Goal: Check status: Check status

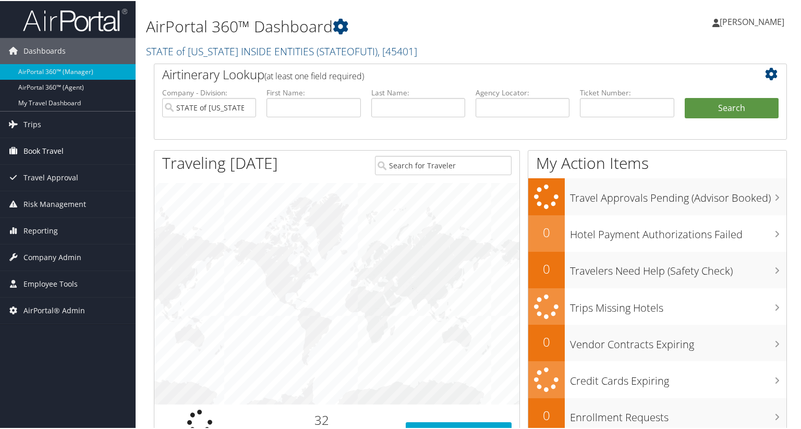
click at [49, 148] on span "Book Travel" at bounding box center [43, 150] width 40 height 26
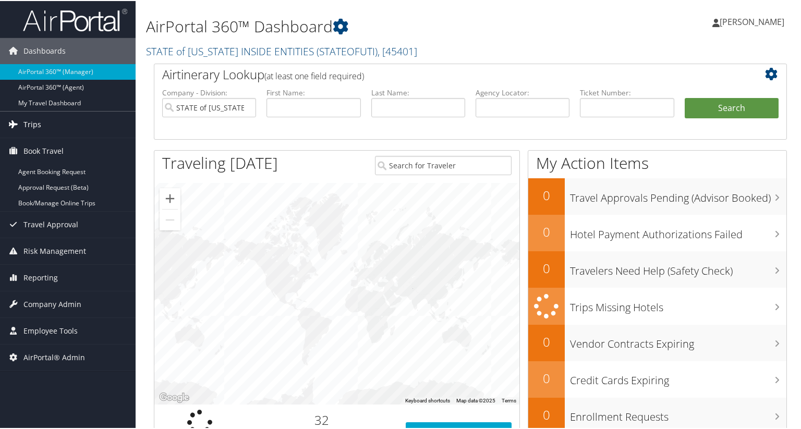
click at [40, 116] on link "Trips" at bounding box center [68, 124] width 136 height 26
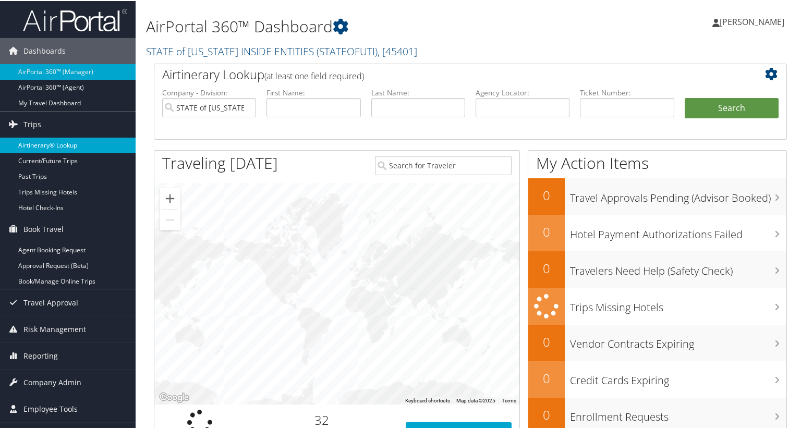
click at [49, 142] on link "Airtinerary® Lookup" at bounding box center [68, 145] width 136 height 16
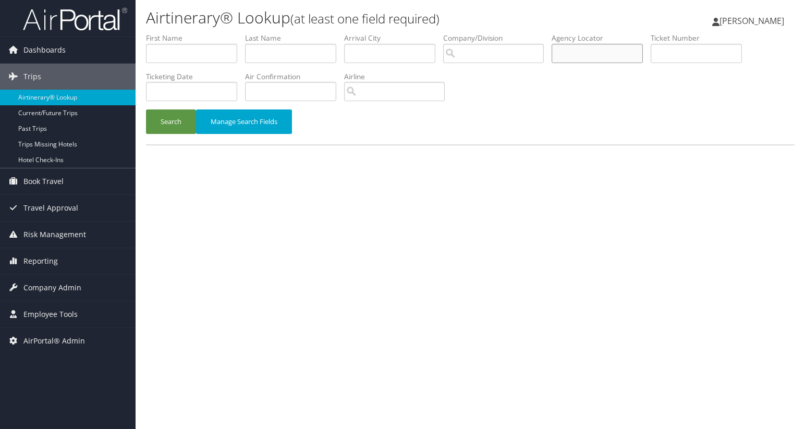
click at [576, 48] on input "text" at bounding box center [597, 53] width 91 height 19
paste input "C4VRCG"
click at [578, 47] on input "C4VRCG" at bounding box center [597, 53] width 91 height 19
type input "C4VRCG"
click at [173, 119] on button "Search" at bounding box center [171, 122] width 50 height 25
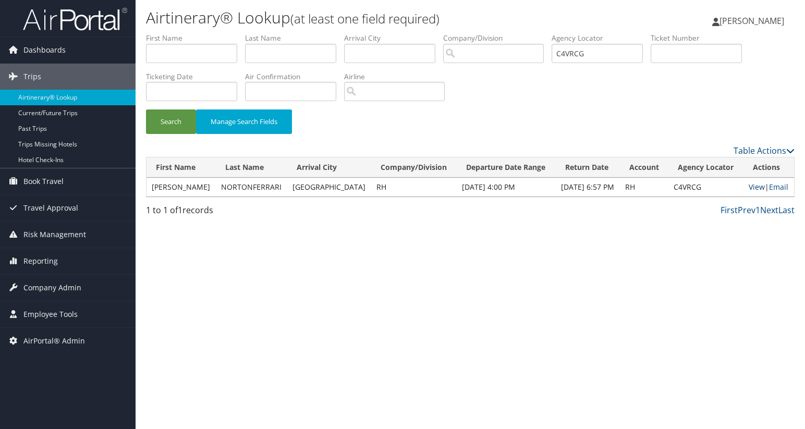
click at [755, 186] on link "View" at bounding box center [757, 187] width 16 height 10
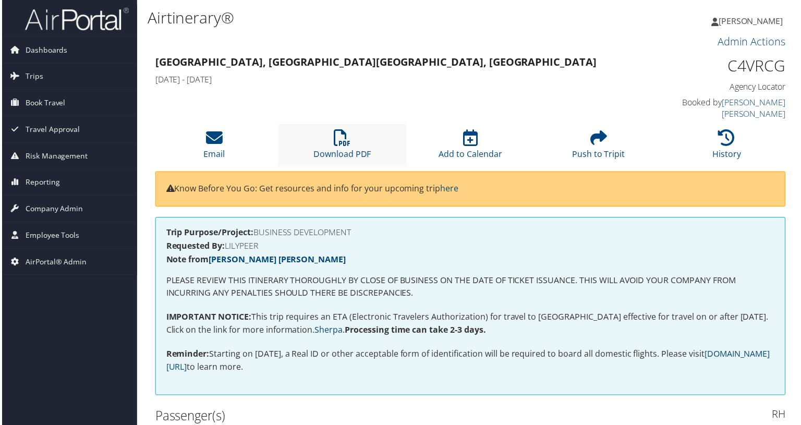
click at [352, 131] on li "Download PDF" at bounding box center [341, 146] width 129 height 42
